Goal: Task Accomplishment & Management: Complete application form

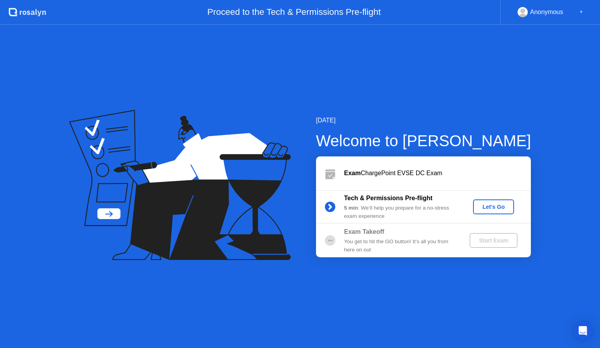
click at [487, 206] on div "Let's Go" at bounding box center [493, 207] width 35 height 6
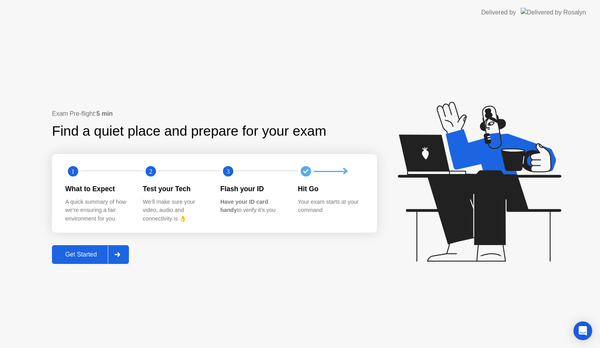
click at [87, 252] on div "Get Started" at bounding box center [81, 254] width 54 height 7
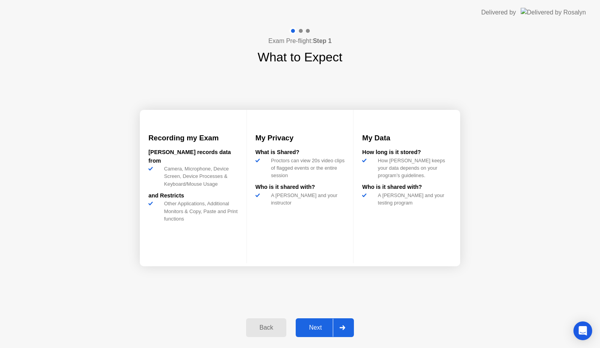
click at [319, 324] on div "Next" at bounding box center [315, 327] width 35 height 7
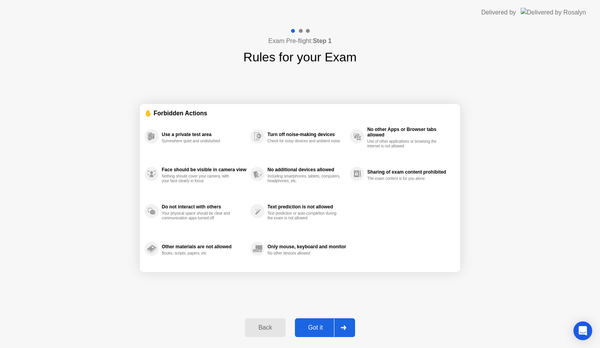
click at [319, 324] on div "Got it" at bounding box center [315, 327] width 37 height 7
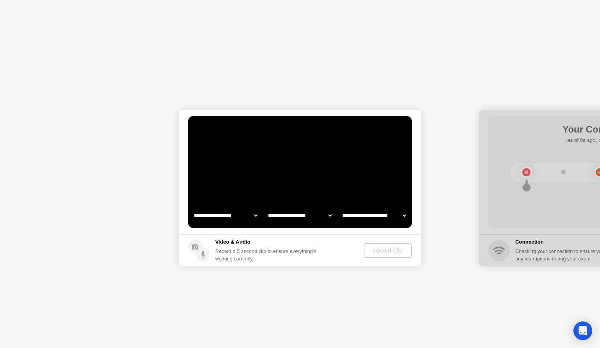
select select "**********"
select select "*******"
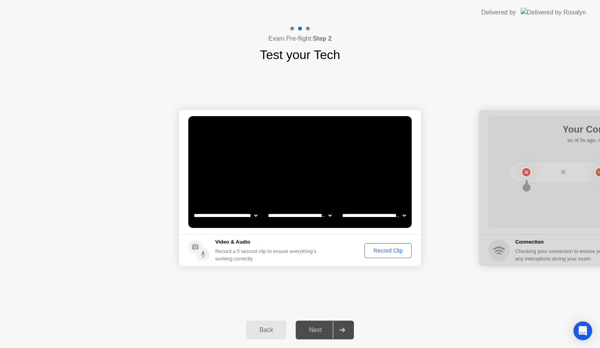
click at [390, 247] on div "Record Clip" at bounding box center [388, 250] width 42 height 6
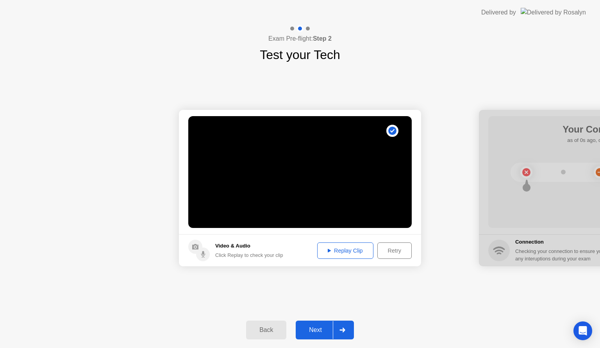
click at [315, 330] on div "Next" at bounding box center [315, 329] width 35 height 7
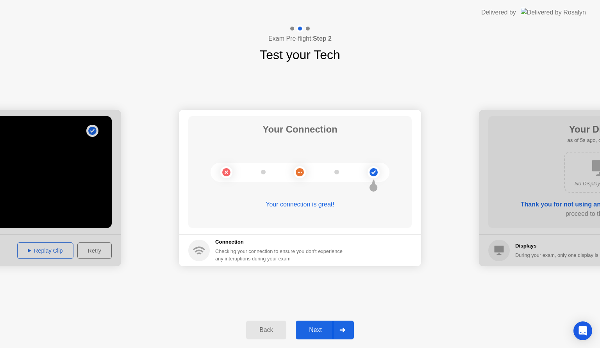
click at [315, 330] on div "Next" at bounding box center [315, 329] width 35 height 7
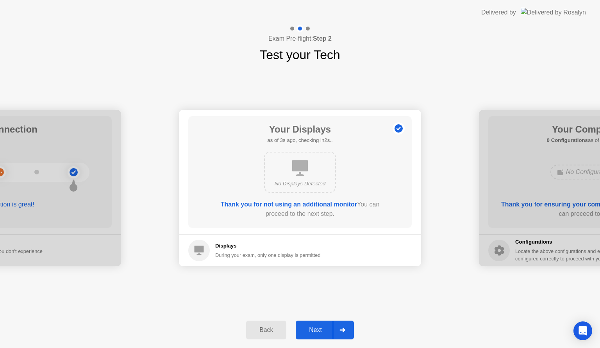
click at [315, 330] on div "Next" at bounding box center [315, 329] width 35 height 7
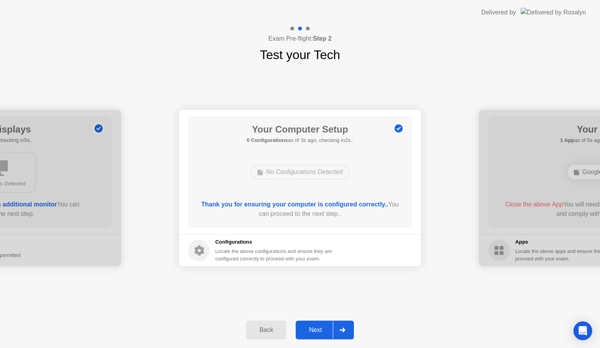
click at [315, 330] on div "Next" at bounding box center [315, 329] width 35 height 7
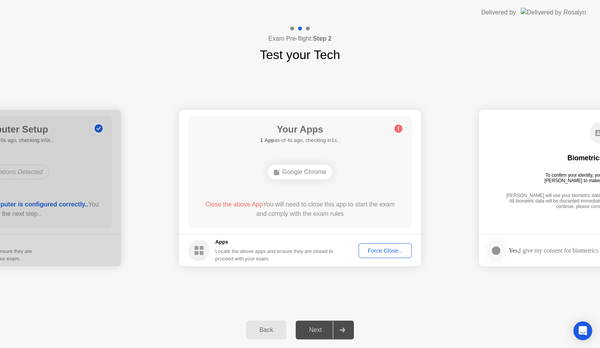
click at [386, 250] on div "Force Close..." at bounding box center [385, 250] width 48 height 6
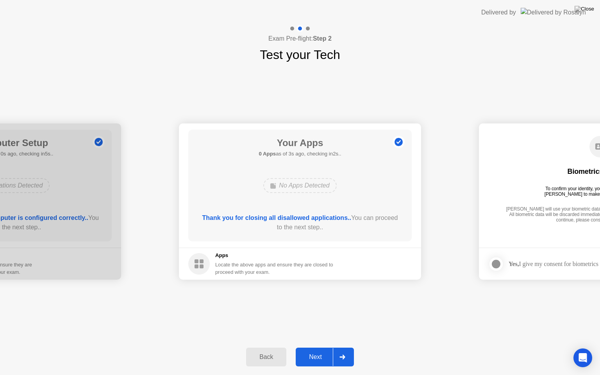
click at [310, 347] on div "Next" at bounding box center [315, 357] width 35 height 7
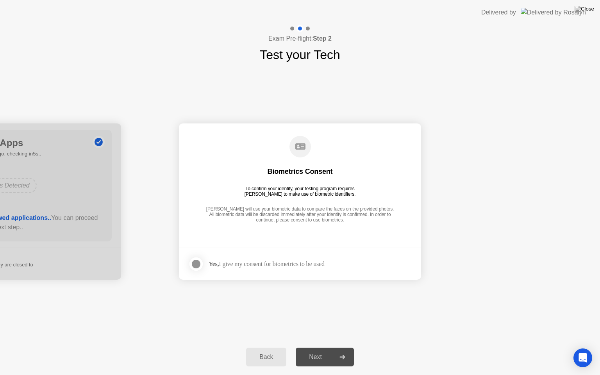
click at [193, 263] on div at bounding box center [195, 263] width 9 height 9
click at [325, 347] on div "Next" at bounding box center [315, 357] width 35 height 7
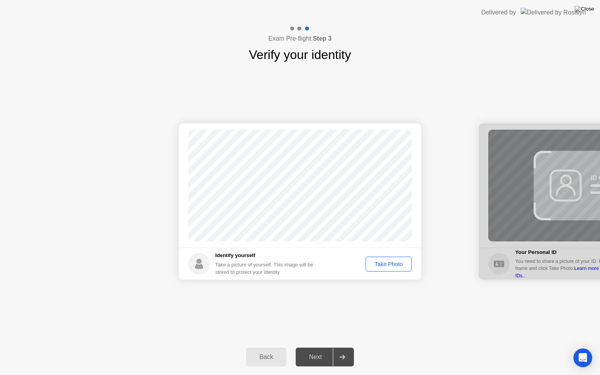
click at [388, 261] on div "Take Photo" at bounding box center [389, 264] width 41 height 6
click at [308, 347] on div "Next" at bounding box center [315, 357] width 35 height 7
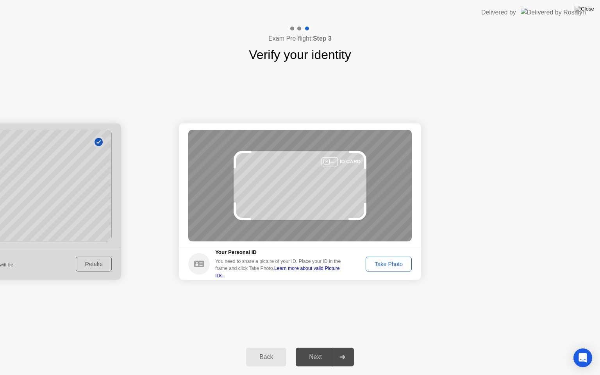
click at [381, 267] on div "Take Photo" at bounding box center [389, 264] width 41 height 6
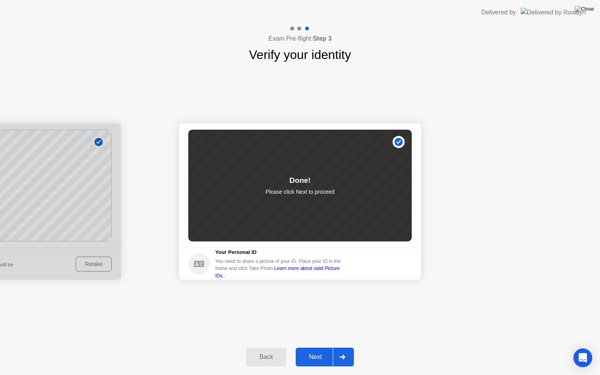
click at [322, 347] on div "Next" at bounding box center [315, 357] width 35 height 7
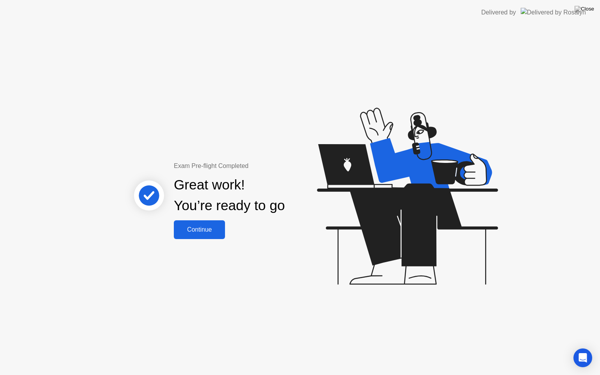
click at [215, 232] on div "Continue" at bounding box center [199, 229] width 47 height 7
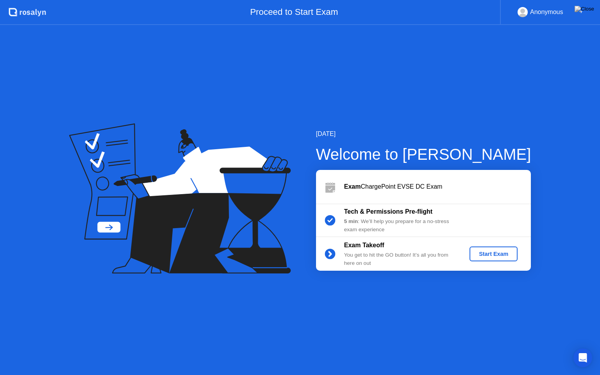
click at [494, 252] on div "Start Exam" at bounding box center [494, 254] width 42 height 6
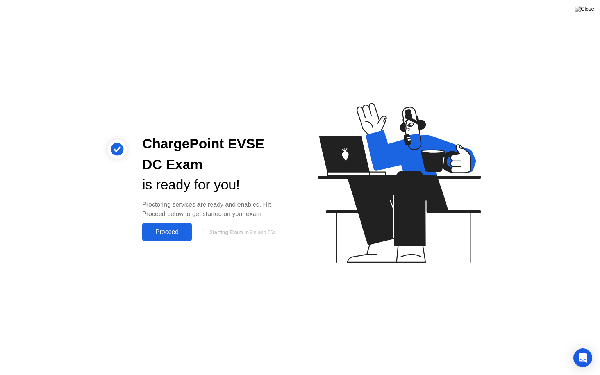
click at [181, 231] on div "Proceed" at bounding box center [167, 232] width 45 height 7
